Goal: Book appointment/travel/reservation

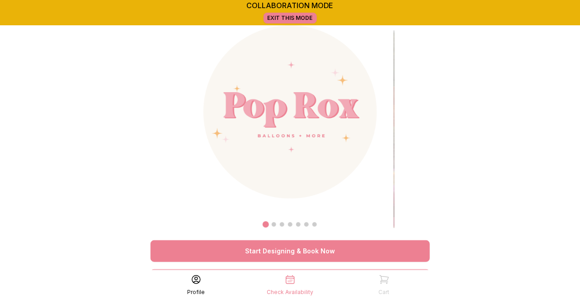
click at [276, 18] on link "Exit This Mode" at bounding box center [290, 18] width 53 height 11
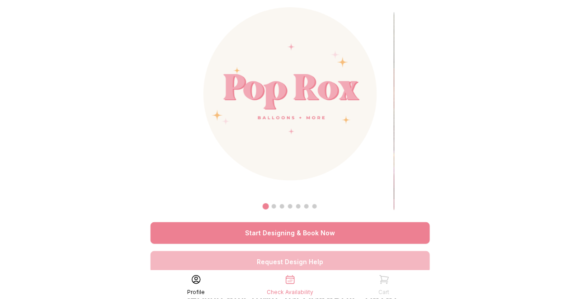
click at [293, 230] on link "Start Designing & Book Now" at bounding box center [291, 234] width 280 height 22
